Goal: Complete application form: Complete application form

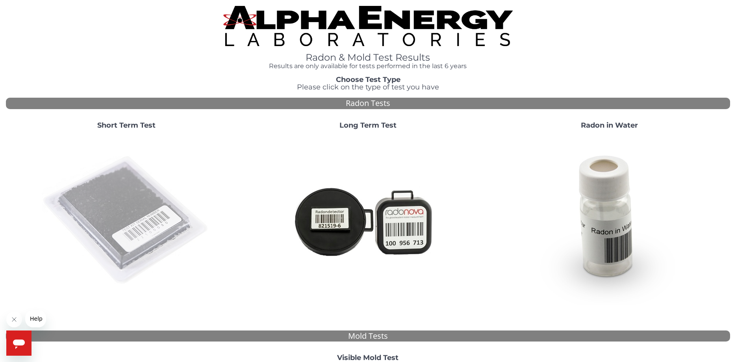
click at [107, 219] on img at bounding box center [126, 220] width 169 height 169
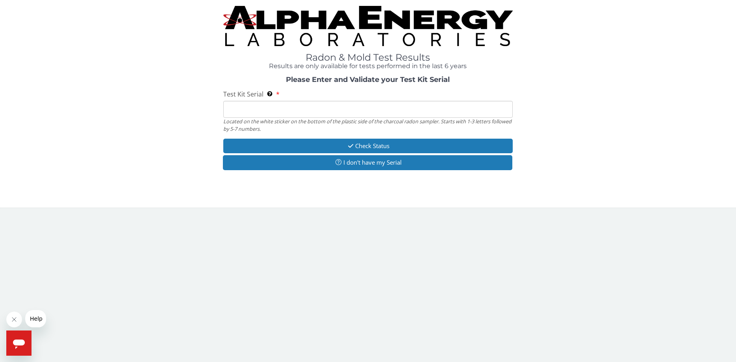
click at [276, 108] on input "Test Kit Serial Located on the white sticker on the bottom of the plastic side …" at bounding box center [368, 109] width 290 height 17
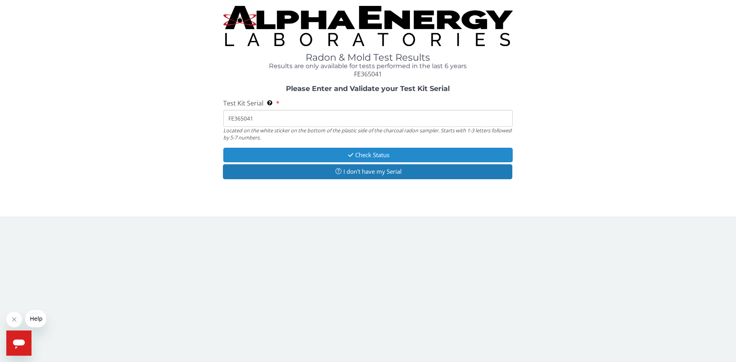
type input "FE365041"
click at [370, 155] on button "Check Status" at bounding box center [368, 155] width 290 height 15
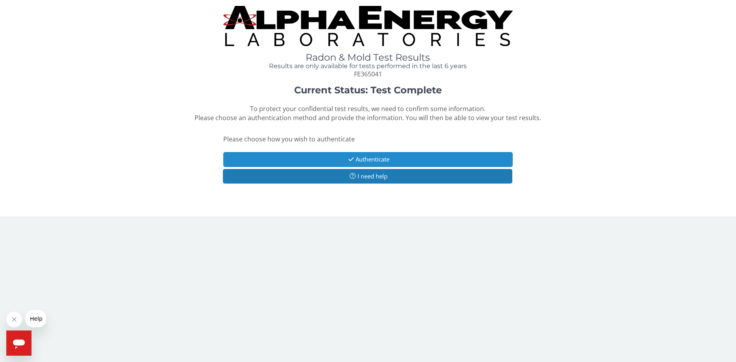
click at [379, 159] on button "Authenticate" at bounding box center [368, 159] width 290 height 15
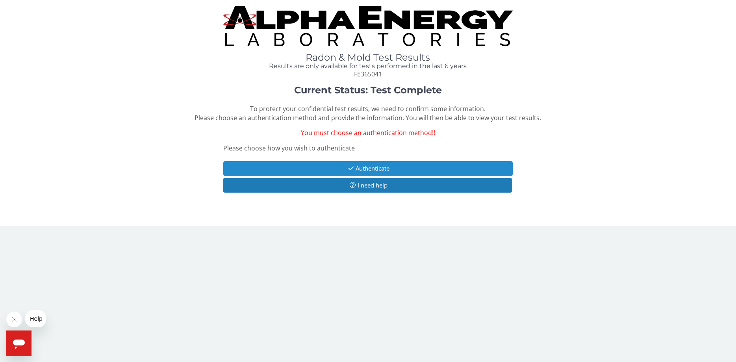
click at [378, 169] on button "Authenticate" at bounding box center [368, 168] width 290 height 15
click at [376, 166] on button "Authenticate" at bounding box center [368, 168] width 290 height 15
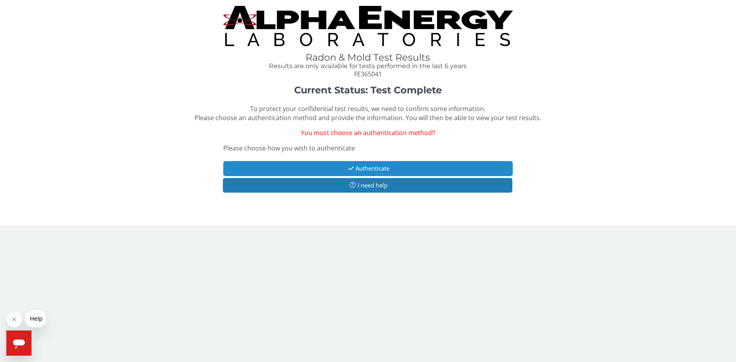
click at [376, 166] on button "Authenticate" at bounding box center [368, 168] width 290 height 15
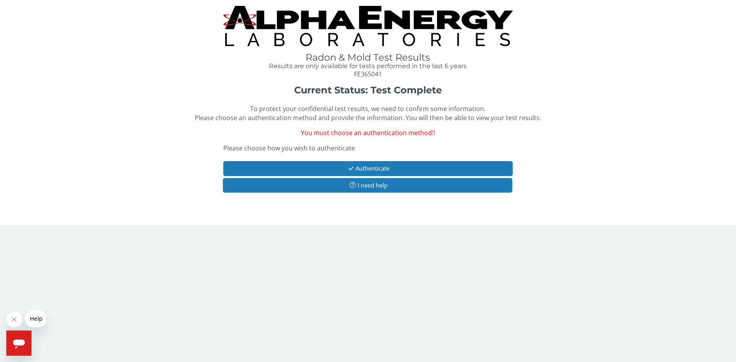
click at [341, 133] on span "You must choose an authentication method!!" at bounding box center [368, 132] width 134 height 9
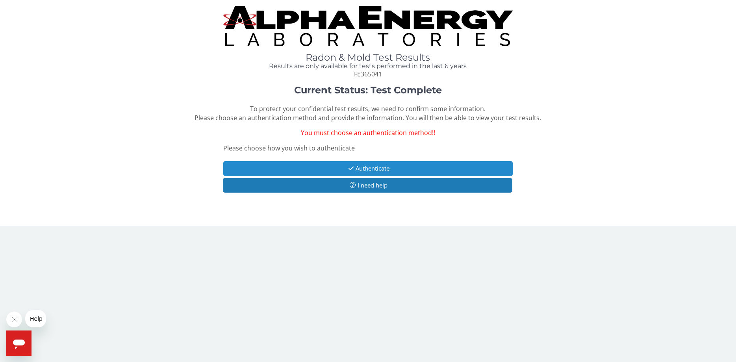
click at [360, 166] on button "Authenticate" at bounding box center [368, 168] width 290 height 15
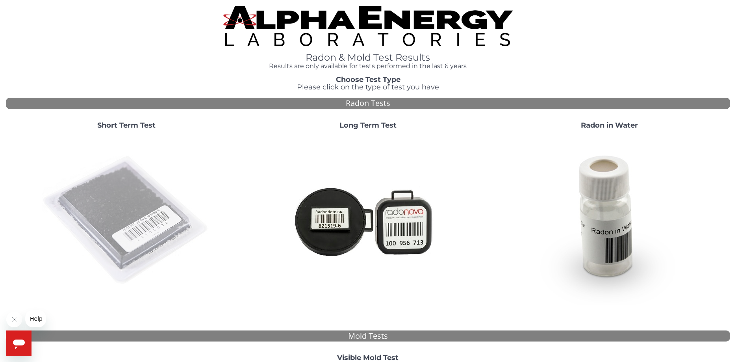
click at [143, 205] on img at bounding box center [126, 220] width 169 height 169
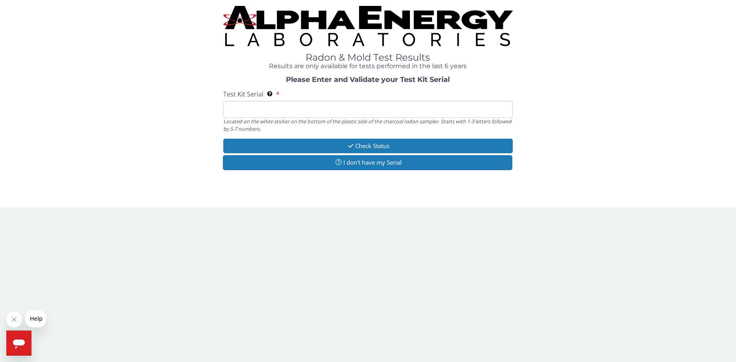
click at [237, 111] on input "Test Kit Serial Located on the white sticker on the bottom of the plastic side …" at bounding box center [368, 109] width 290 height 17
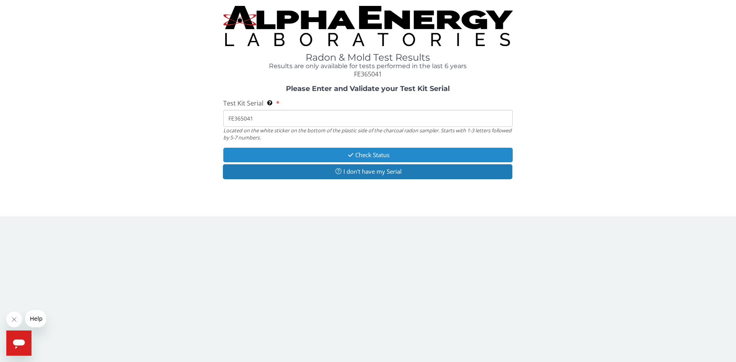
type input "FE365041"
click at [361, 154] on button "Check Status" at bounding box center [368, 155] width 290 height 15
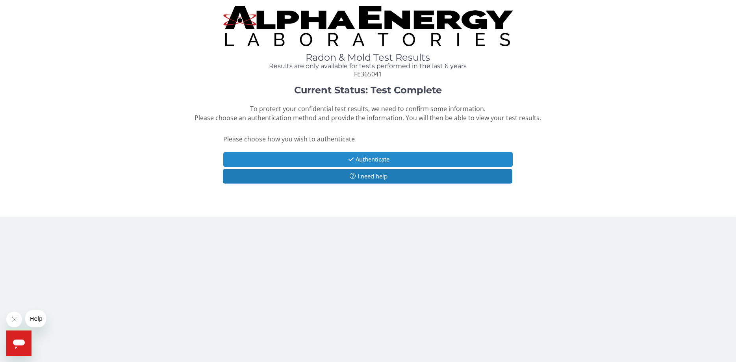
click at [359, 159] on button "Authenticate" at bounding box center [368, 159] width 290 height 15
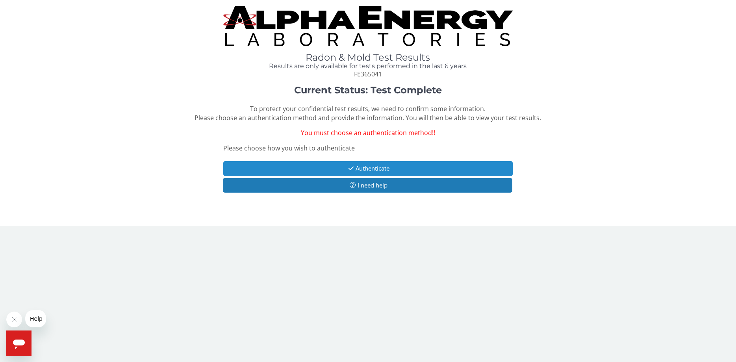
click at [370, 168] on button "Authenticate" at bounding box center [368, 168] width 290 height 15
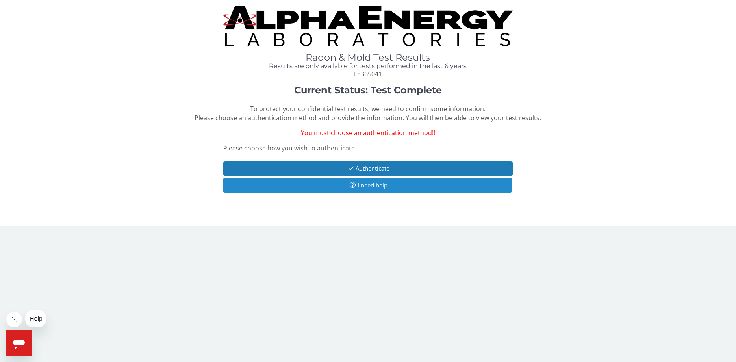
click at [368, 183] on button "I need help" at bounding box center [368, 185] width 290 height 15
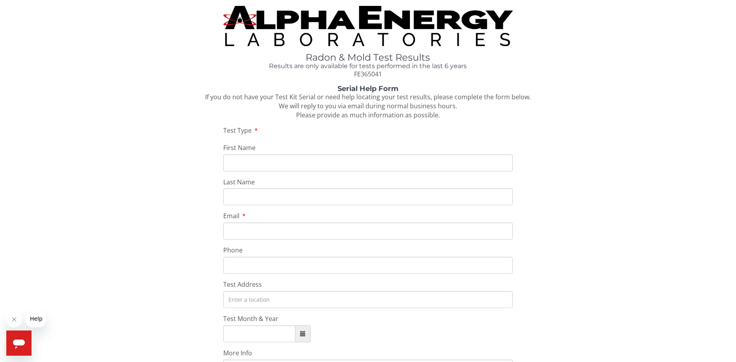
click at [280, 163] on input "First Name" at bounding box center [368, 162] width 290 height 17
type input "john"
type input "bitter"
click at [294, 229] on input "Email" at bounding box center [368, 230] width 290 height 17
type input "john_bitter_1@hotmail.com"
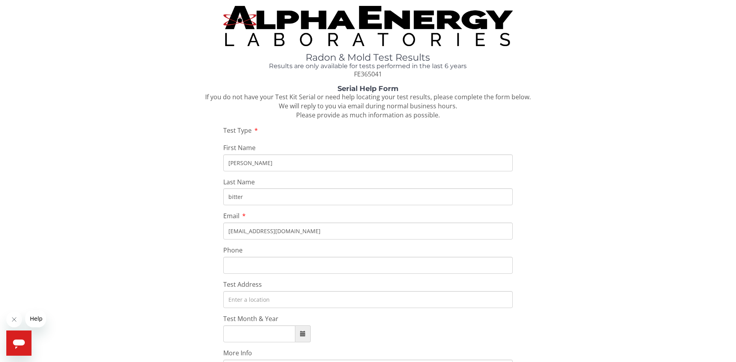
click at [248, 263] on input "Phone" at bounding box center [368, 265] width 290 height 17
type input "317 356 9345"
click at [258, 302] on input "Test Address" at bounding box center [368, 299] width 290 height 17
type input "1220 N Colorado Ave, Indianapolis, IN 46201, USA"
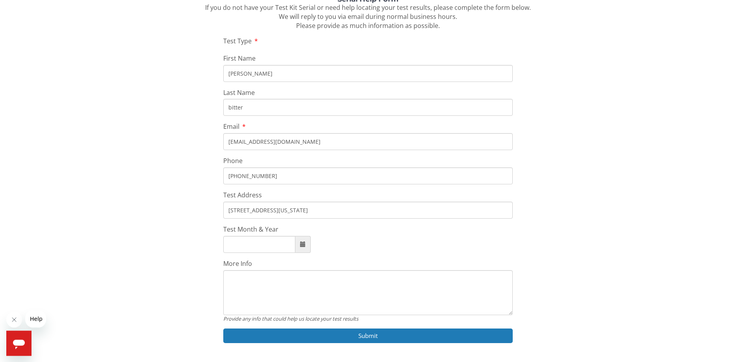
scroll to position [105, 0]
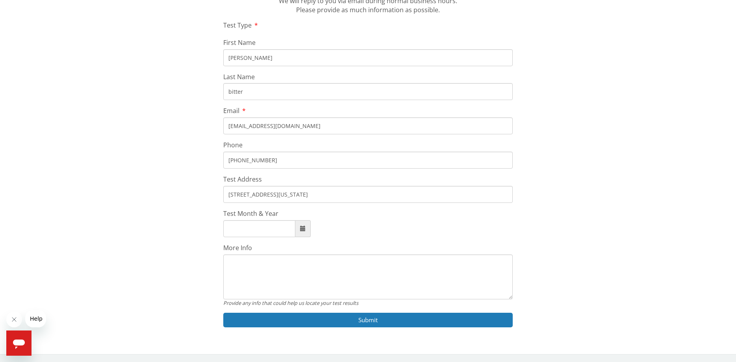
click at [305, 231] on span at bounding box center [303, 229] width 6 height 6
type input "September, 2025"
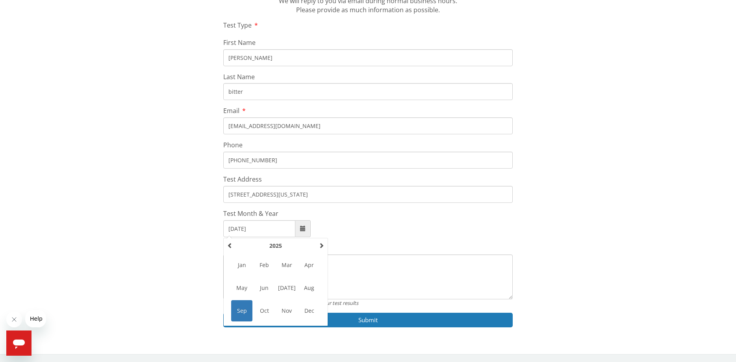
click at [238, 307] on span "Sep" at bounding box center [241, 310] width 21 height 21
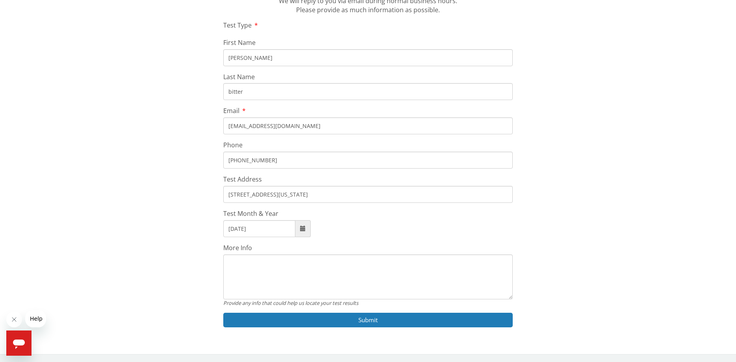
click at [233, 267] on textarea "More Info" at bounding box center [368, 276] width 290 height 45
click at [230, 278] on textarea "FE365041 Basement Floor 2-7 feet above the floor" at bounding box center [368, 276] width 290 height 45
click at [336, 266] on textarea "FE365041 Basement Floor 2-7 feet above the floor" at bounding box center [368, 276] width 290 height 45
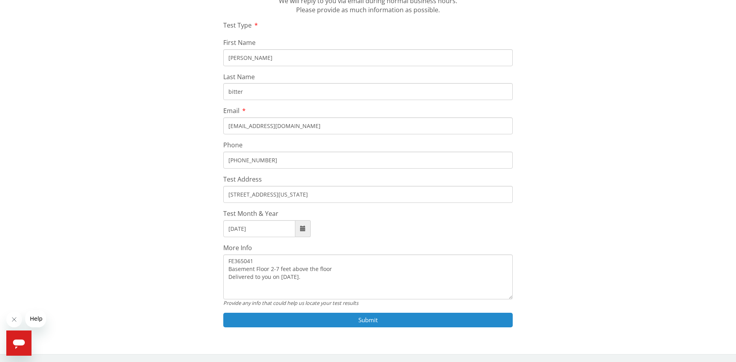
type textarea "FE365041 Basement Floor 2-7 feet above the floor Delivered to you on September …"
click at [370, 321] on button "Submit" at bounding box center [368, 320] width 290 height 15
click at [373, 319] on button "Submit" at bounding box center [368, 320] width 290 height 15
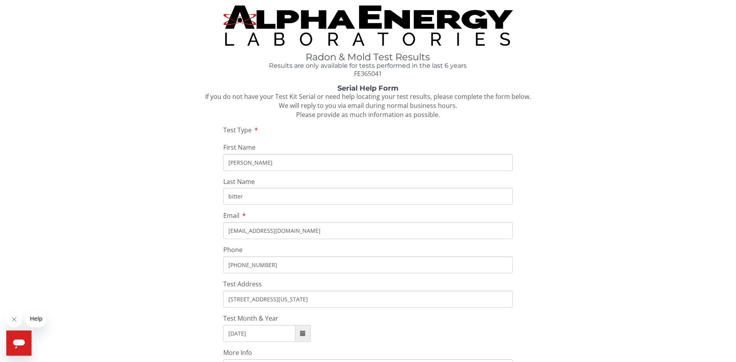
scroll to position [0, 0]
